Goal: Find specific page/section: Find specific page/section

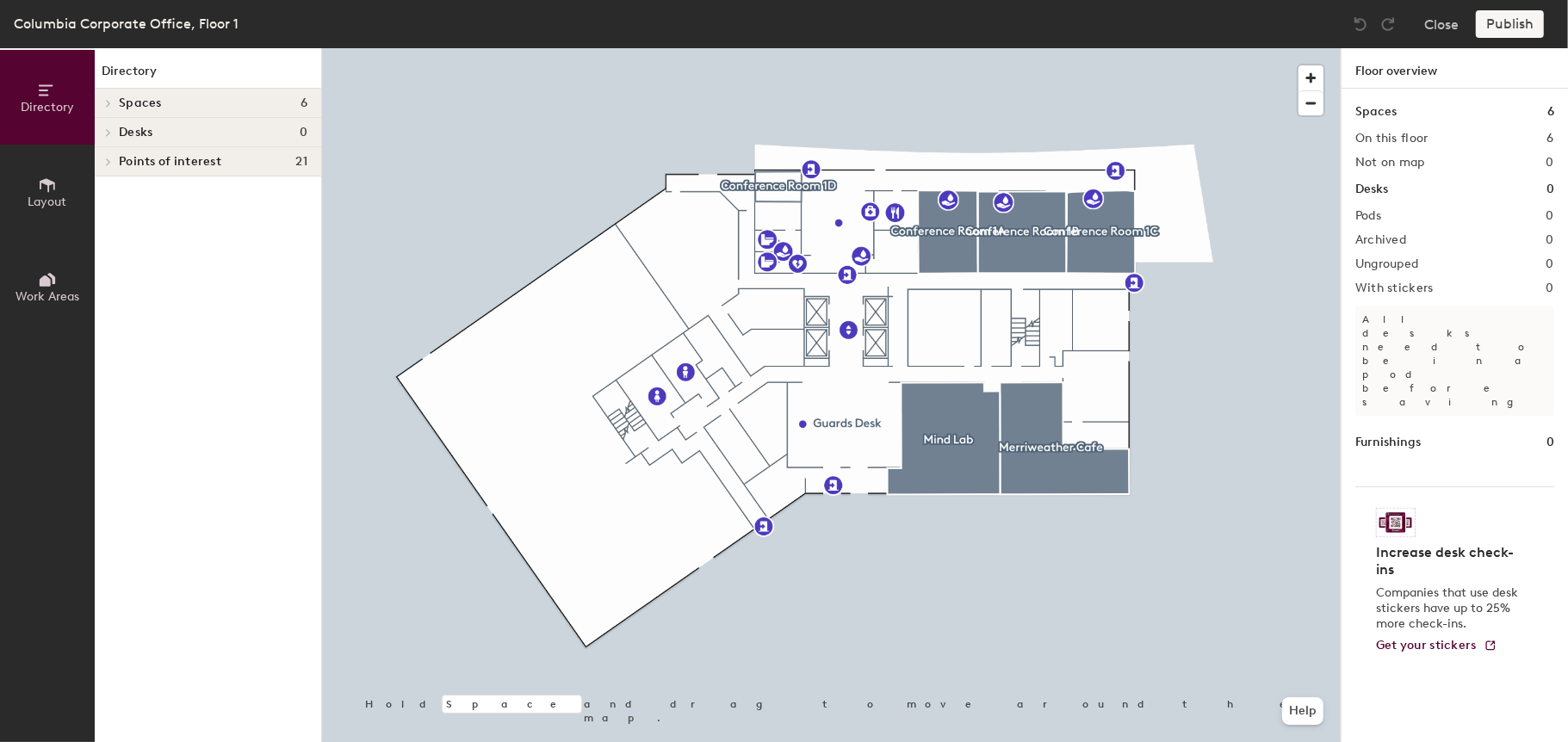
click at [159, 137] on h4 "Desks 0" at bounding box center [213, 133] width 188 height 14
click at [1430, 23] on button "Close" at bounding box center [1441, 24] width 35 height 28
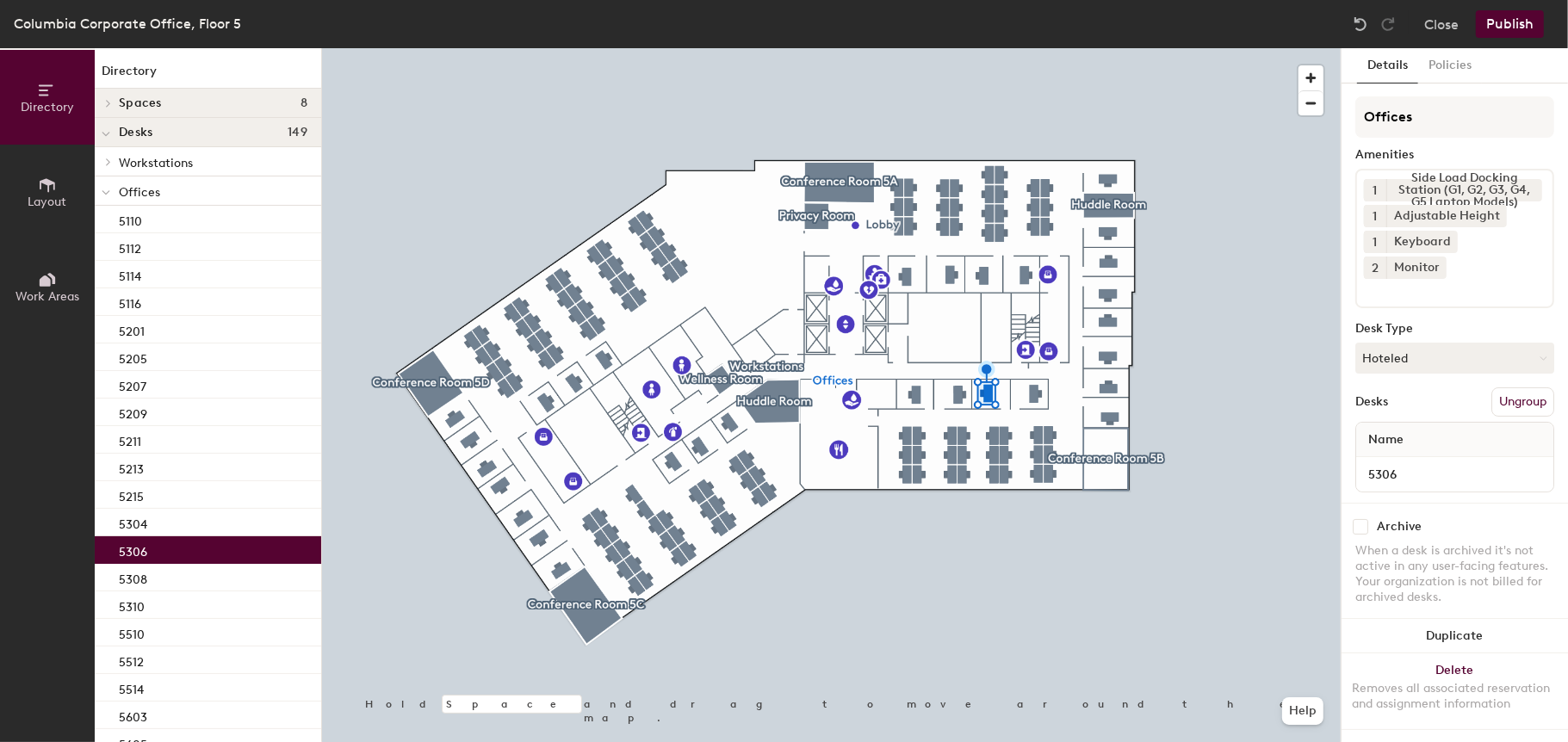
click at [155, 188] on span "Offices" at bounding box center [140, 192] width 42 height 15
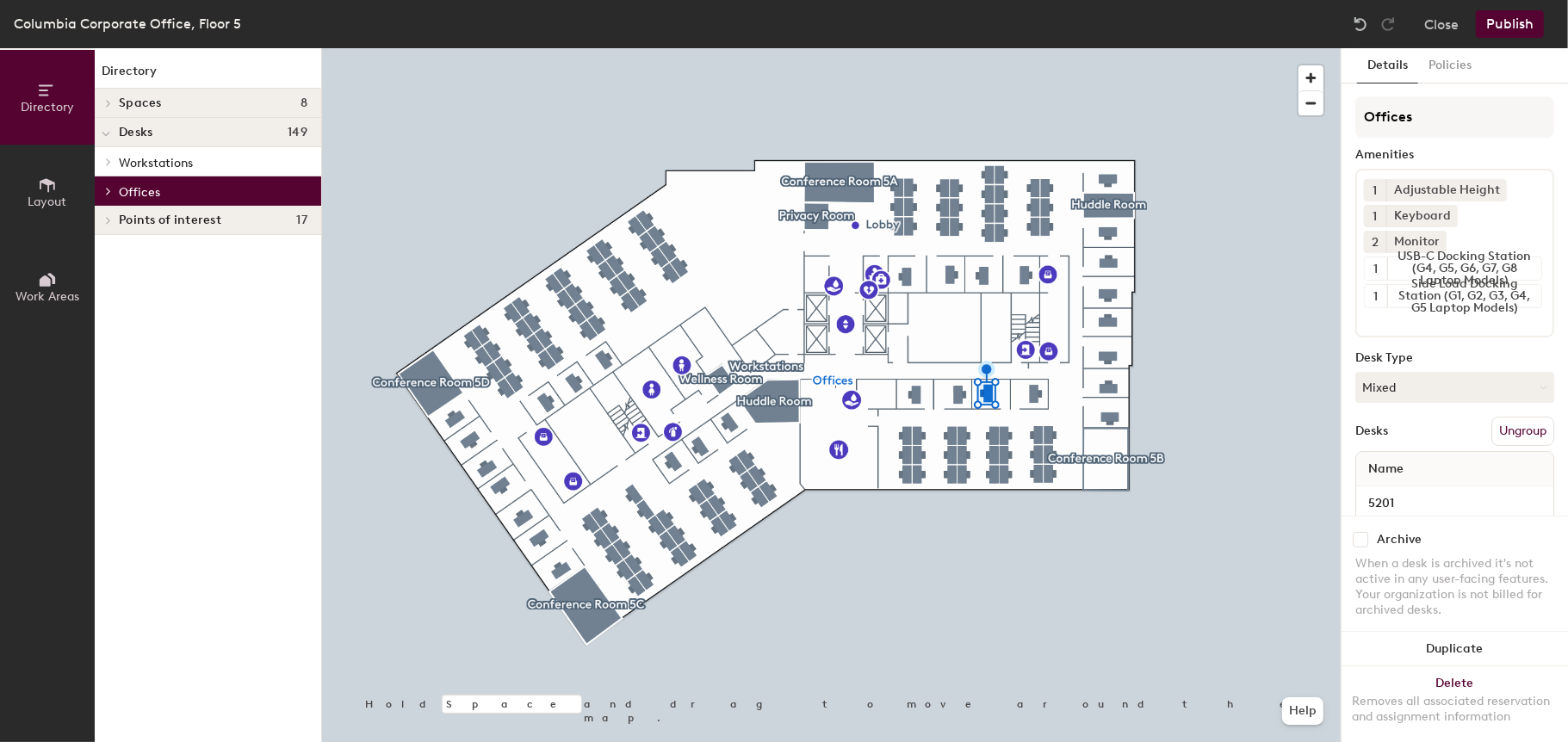
click at [155, 188] on span "Offices" at bounding box center [140, 192] width 42 height 15
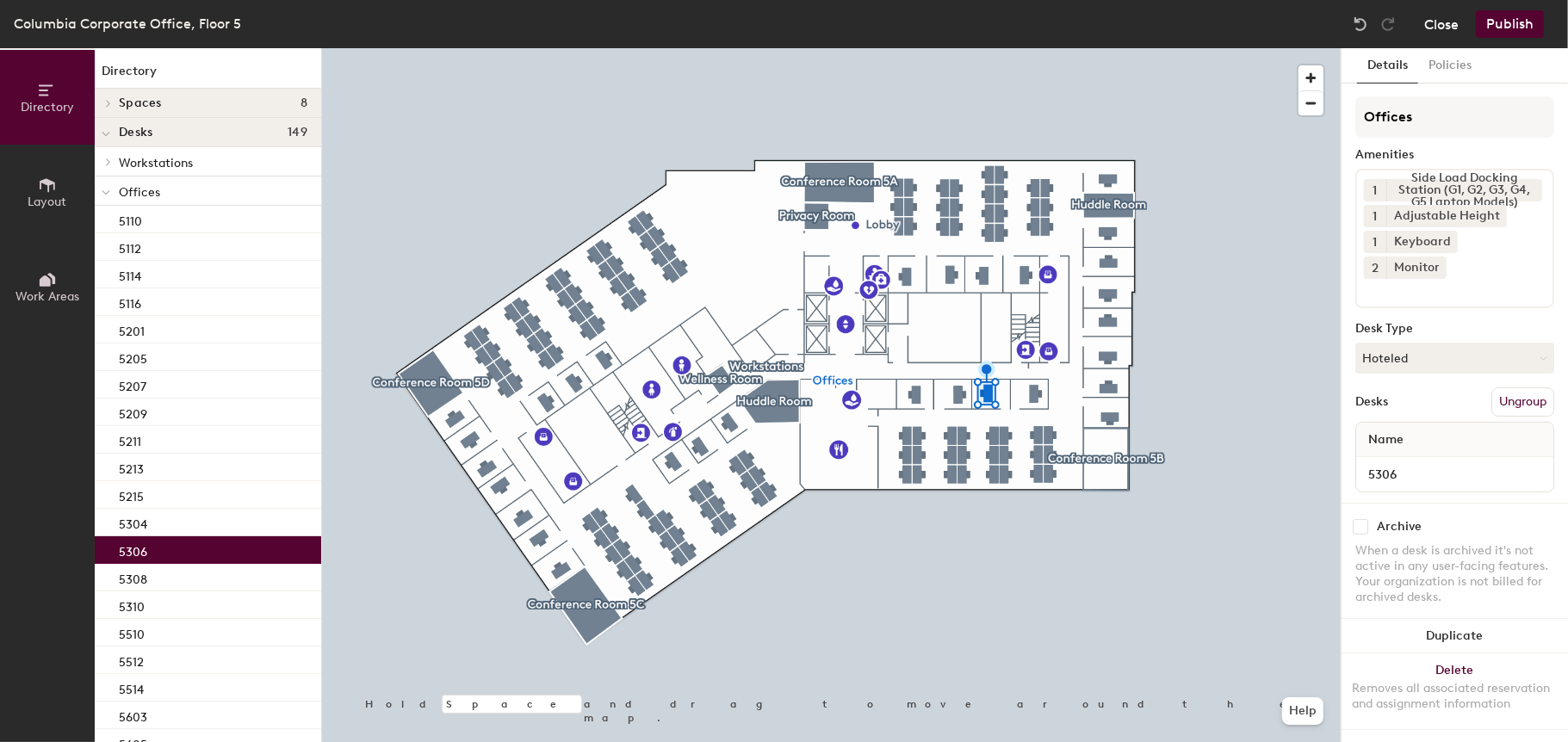
click at [1432, 31] on button "Close" at bounding box center [1441, 24] width 35 height 28
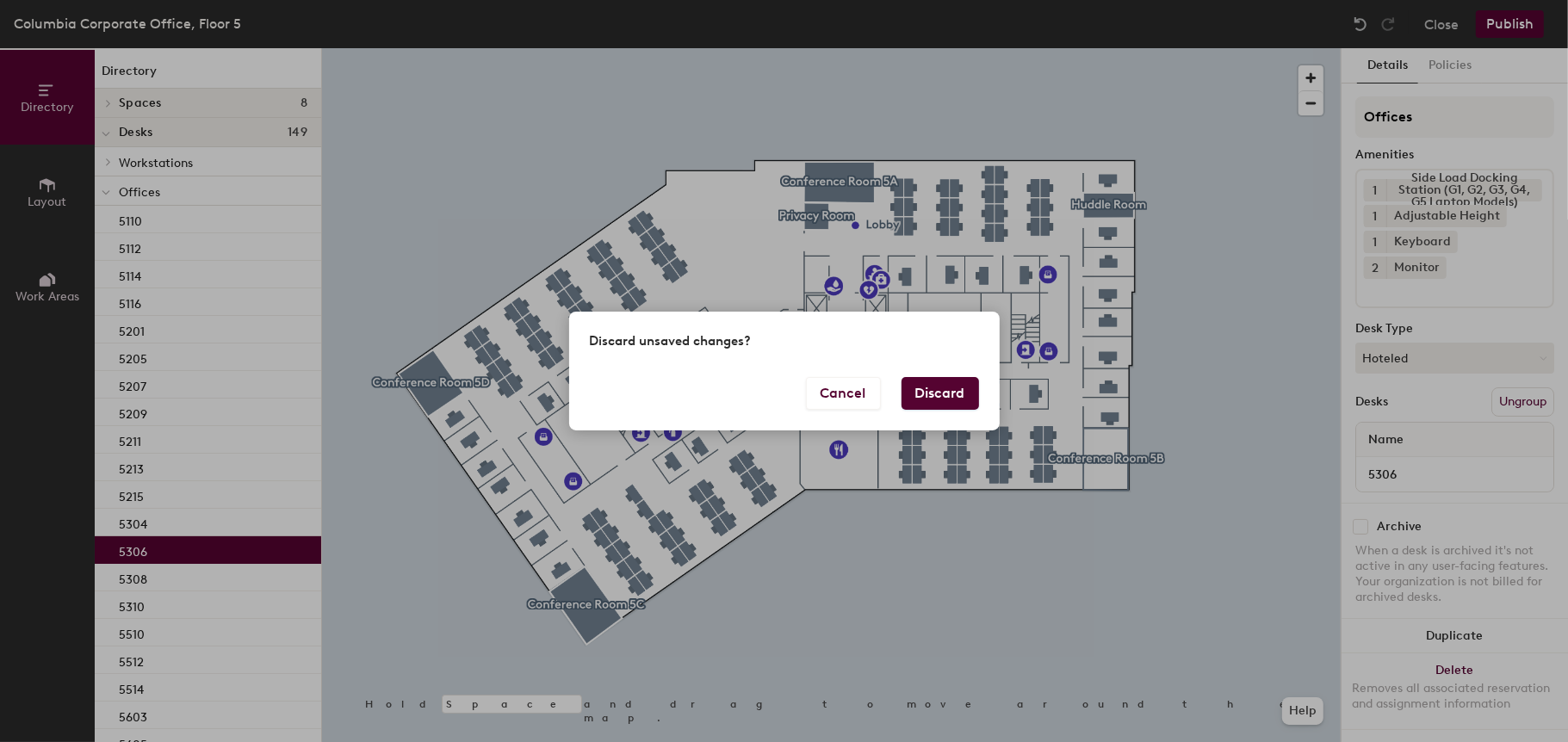
click at [958, 405] on button "Discard" at bounding box center [940, 393] width 77 height 33
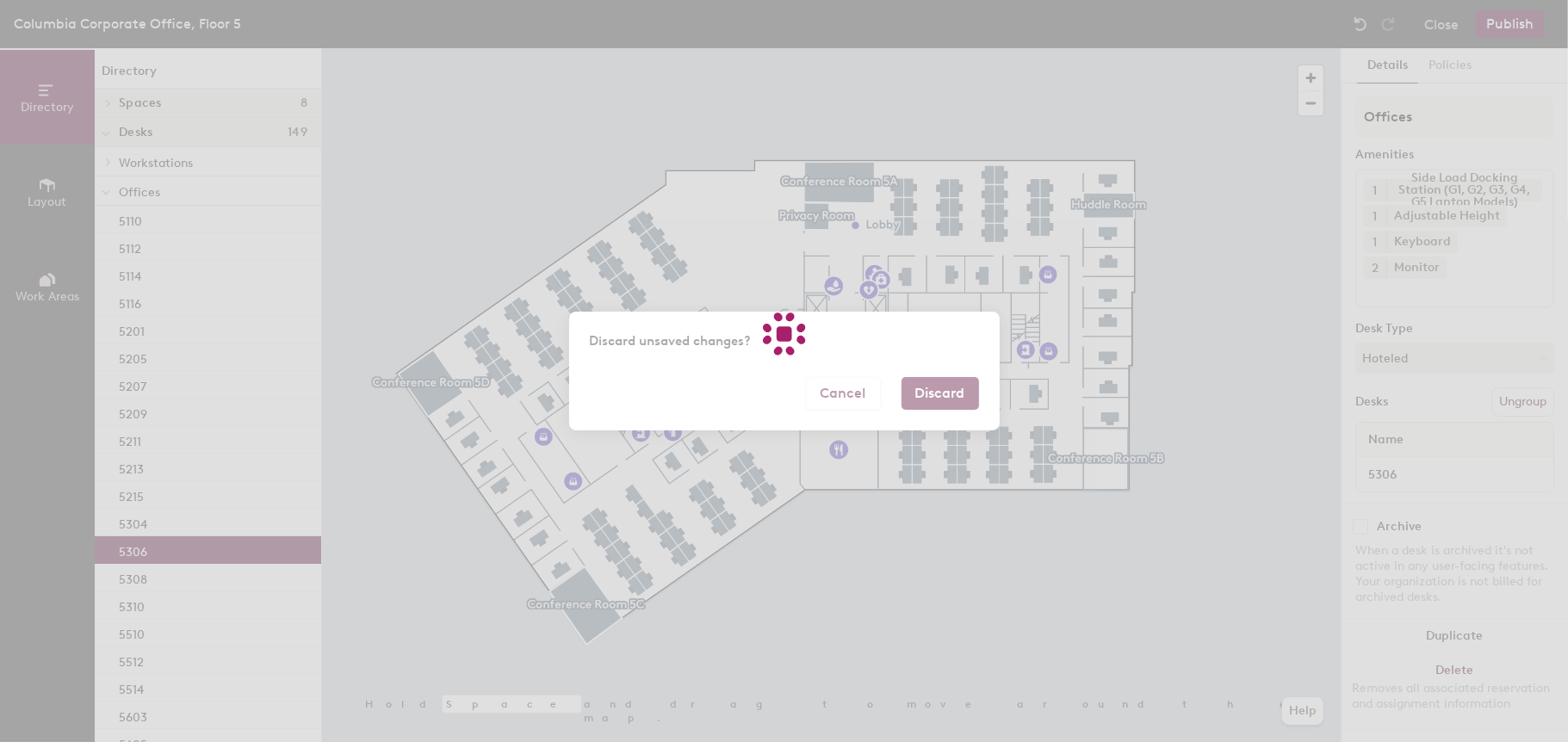
click at [961, 399] on div at bounding box center [784, 371] width 1568 height 742
